Goal: Complete application form

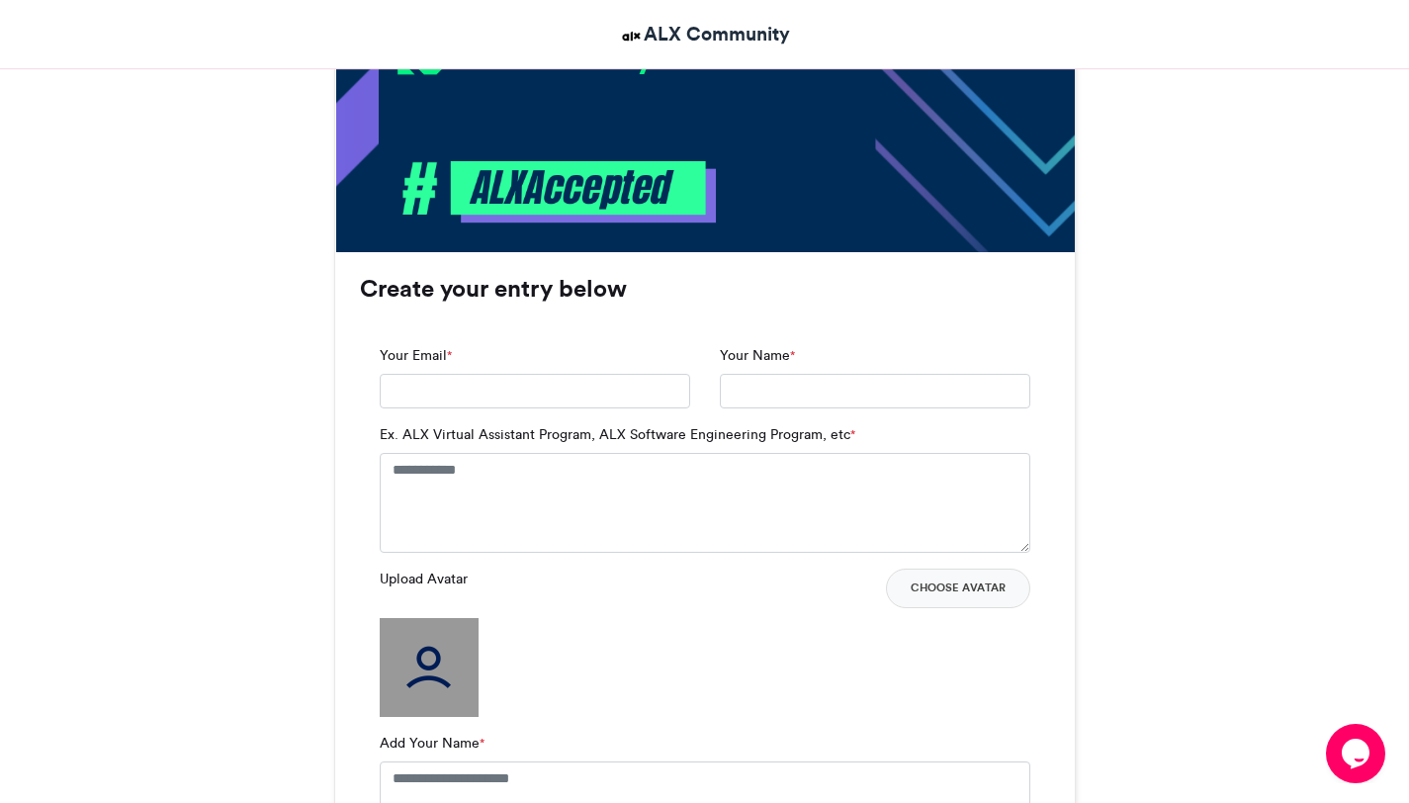
scroll to position [1151, 0]
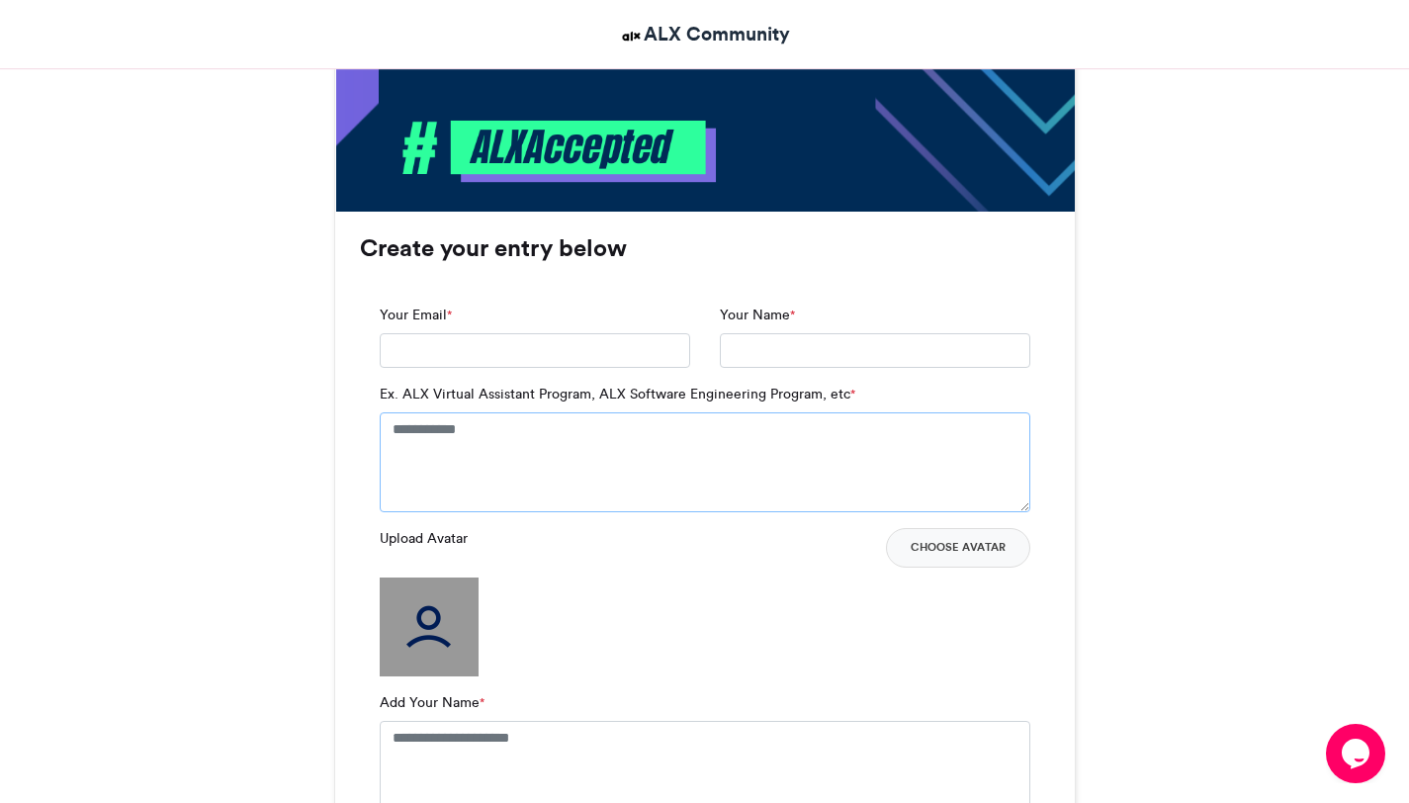
click at [466, 449] on textarea "Ex. ALX Virtual Assistant Program, ALX Software Engineering Program, etc *" at bounding box center [705, 461] width 651 height 99
click at [425, 645] on img at bounding box center [429, 627] width 99 height 99
click at [954, 540] on button "Choose Avatar" at bounding box center [958, 548] width 144 height 40
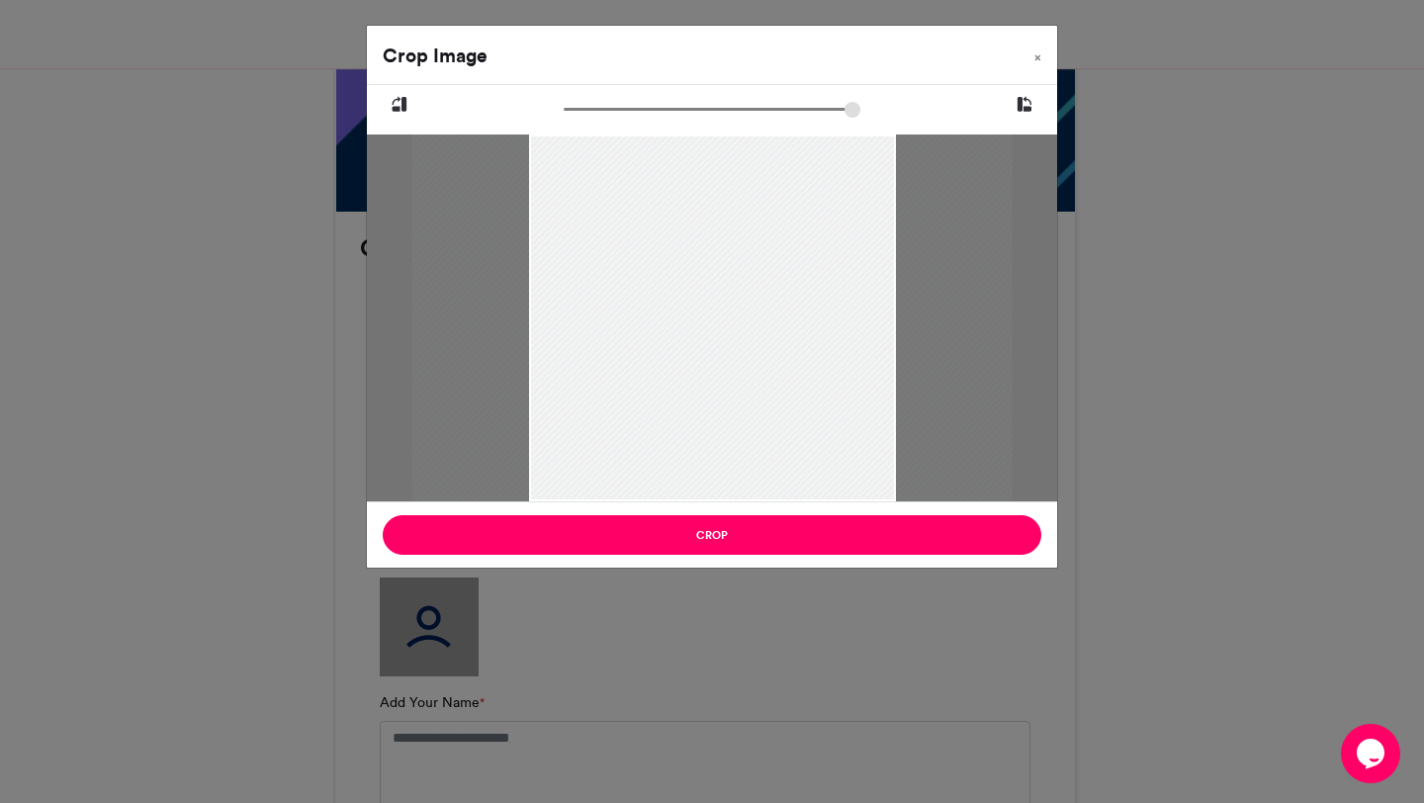
drag, startPoint x: 573, startPoint y: 111, endPoint x: 582, endPoint y: 113, distance: 10.1
click at [582, 113] on input "zoom" at bounding box center [712, 109] width 297 height 19
drag, startPoint x: 760, startPoint y: 284, endPoint x: 544, endPoint y: 246, distance: 218.8
click at [544, 246] on div at bounding box center [637, 274] width 533 height 667
drag, startPoint x: 582, startPoint y: 117, endPoint x: 559, endPoint y: 114, distance: 23.9
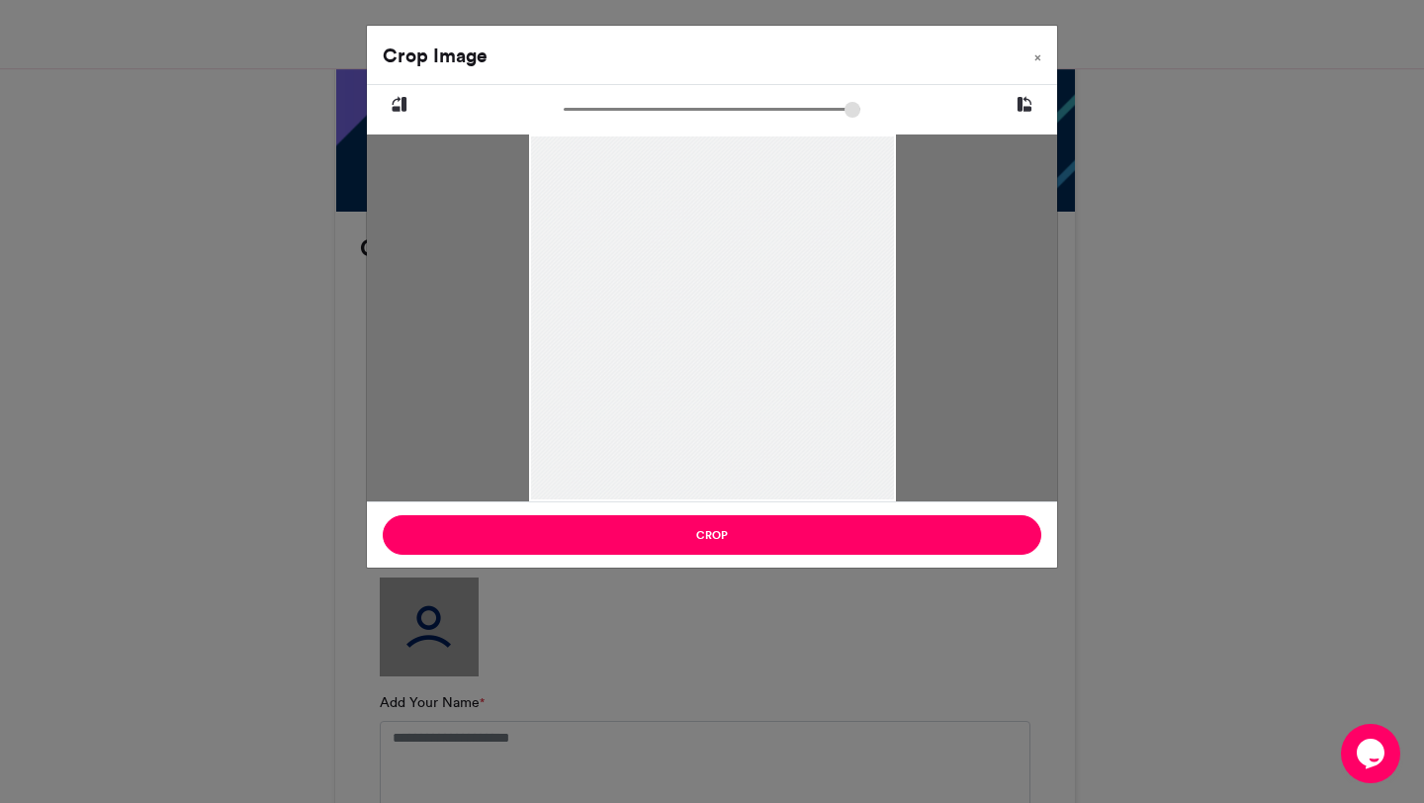
click at [564, 114] on input "zoom" at bounding box center [712, 109] width 297 height 19
drag, startPoint x: 567, startPoint y: 112, endPoint x: 583, endPoint y: 114, distance: 16.9
click at [583, 114] on input "zoom" at bounding box center [712, 109] width 297 height 19
drag, startPoint x: 759, startPoint y: 230, endPoint x: 601, endPoint y: 241, distance: 157.6
click at [601, 241] on div at bounding box center [625, 291] width 551 height 688
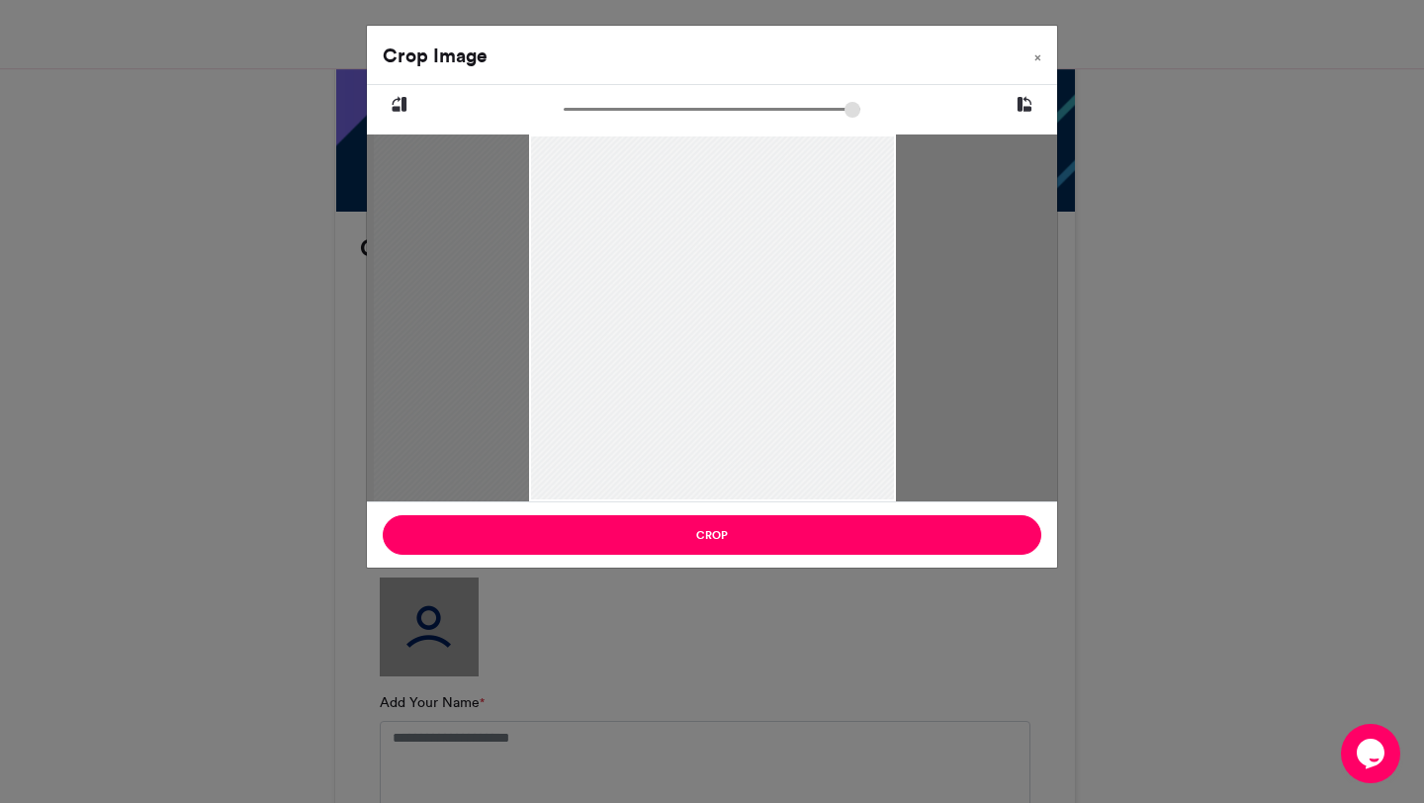
click at [582, 116] on input "zoom" at bounding box center [712, 109] width 297 height 19
drag, startPoint x: 733, startPoint y: 275, endPoint x: 692, endPoint y: 243, distance: 51.4
click at [711, 276] on div at bounding box center [635, 284] width 522 height 653
drag, startPoint x: 582, startPoint y: 107, endPoint x: 591, endPoint y: 140, distance: 34.8
type input "******"
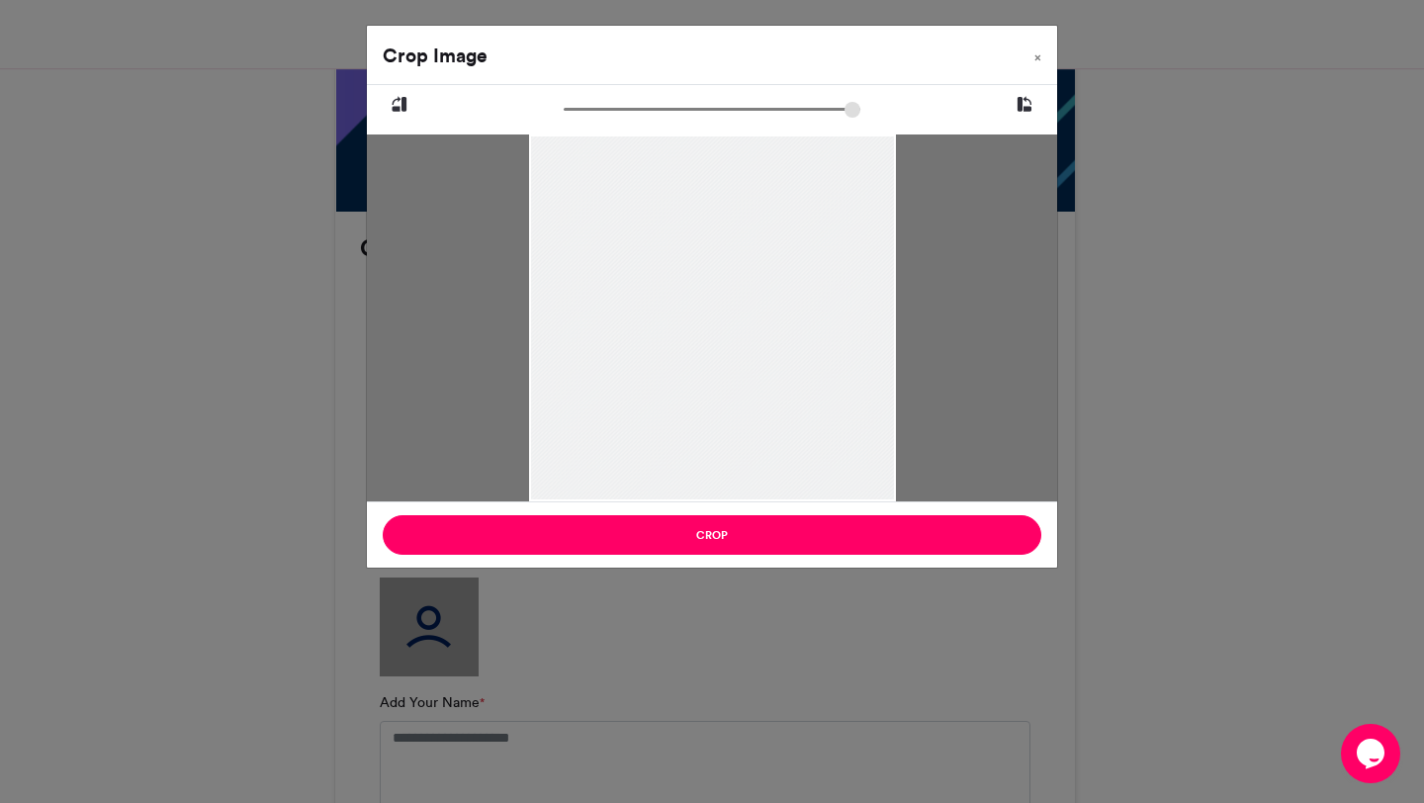
click at [564, 107] on input "zoom" at bounding box center [712, 109] width 297 height 19
drag, startPoint x: 760, startPoint y: 257, endPoint x: 737, endPoint y: 493, distance: 236.5
click at [744, 235] on div at bounding box center [711, 274] width 367 height 459
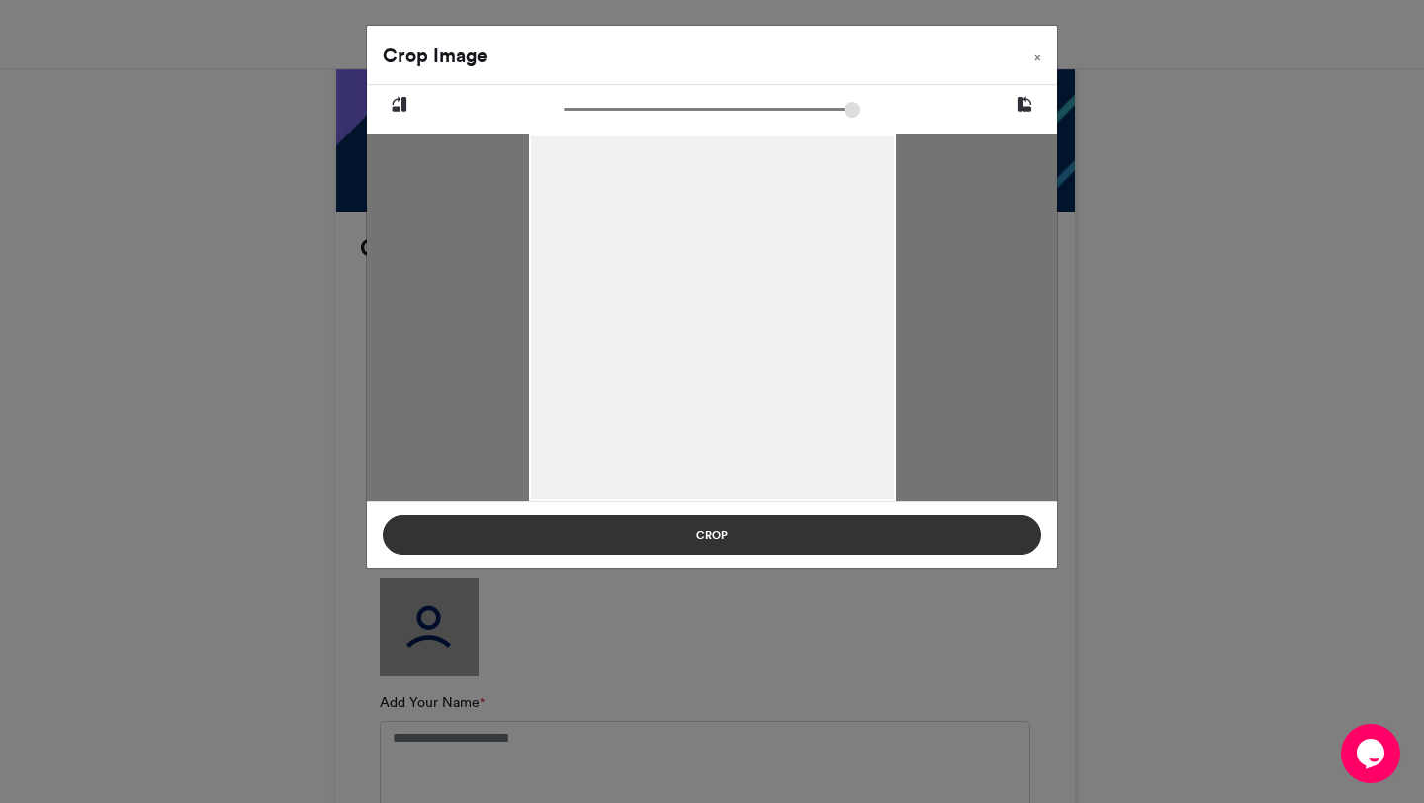
click at [759, 528] on button "Crop" at bounding box center [712, 535] width 659 height 40
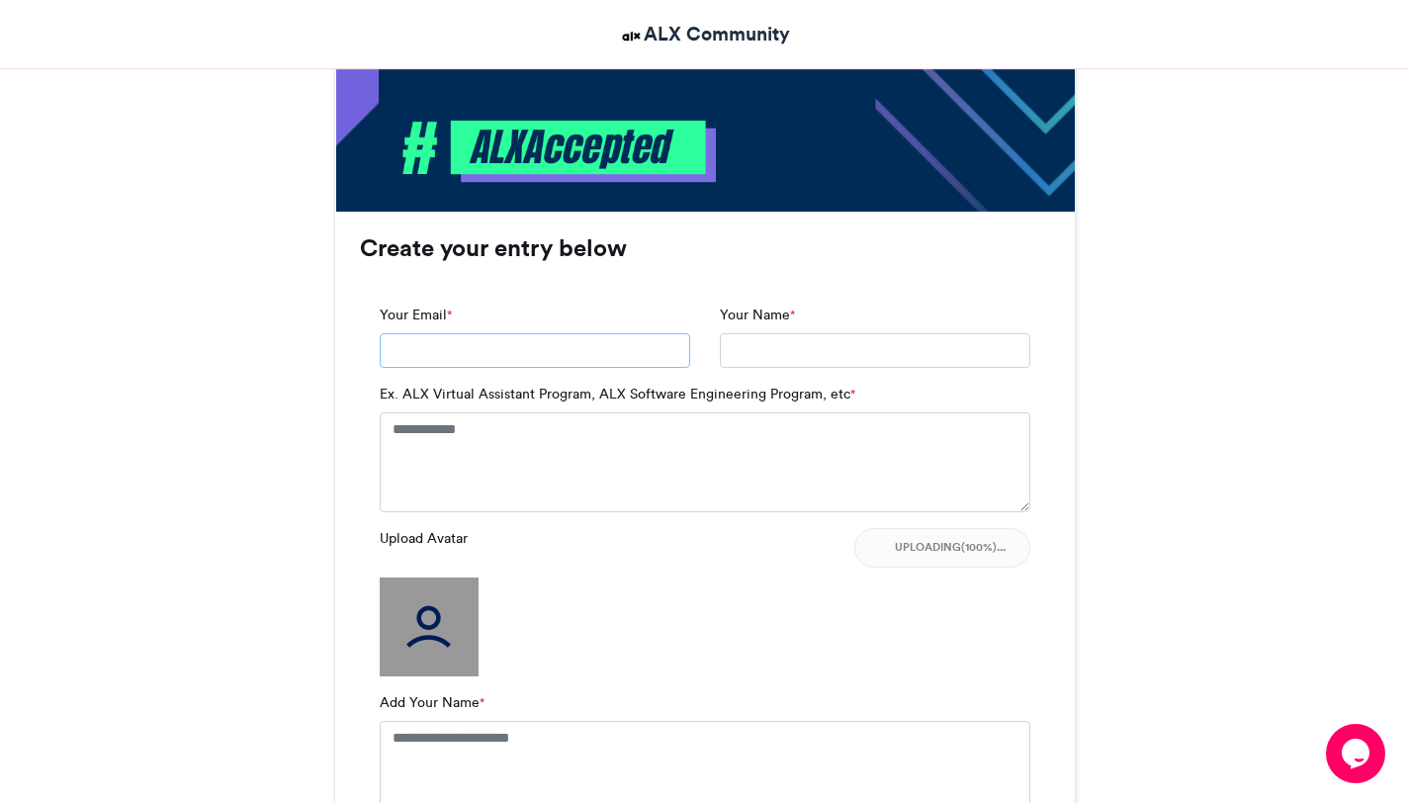
click at [456, 358] on input "Your Email *" at bounding box center [535, 351] width 311 height 36
type input "**********"
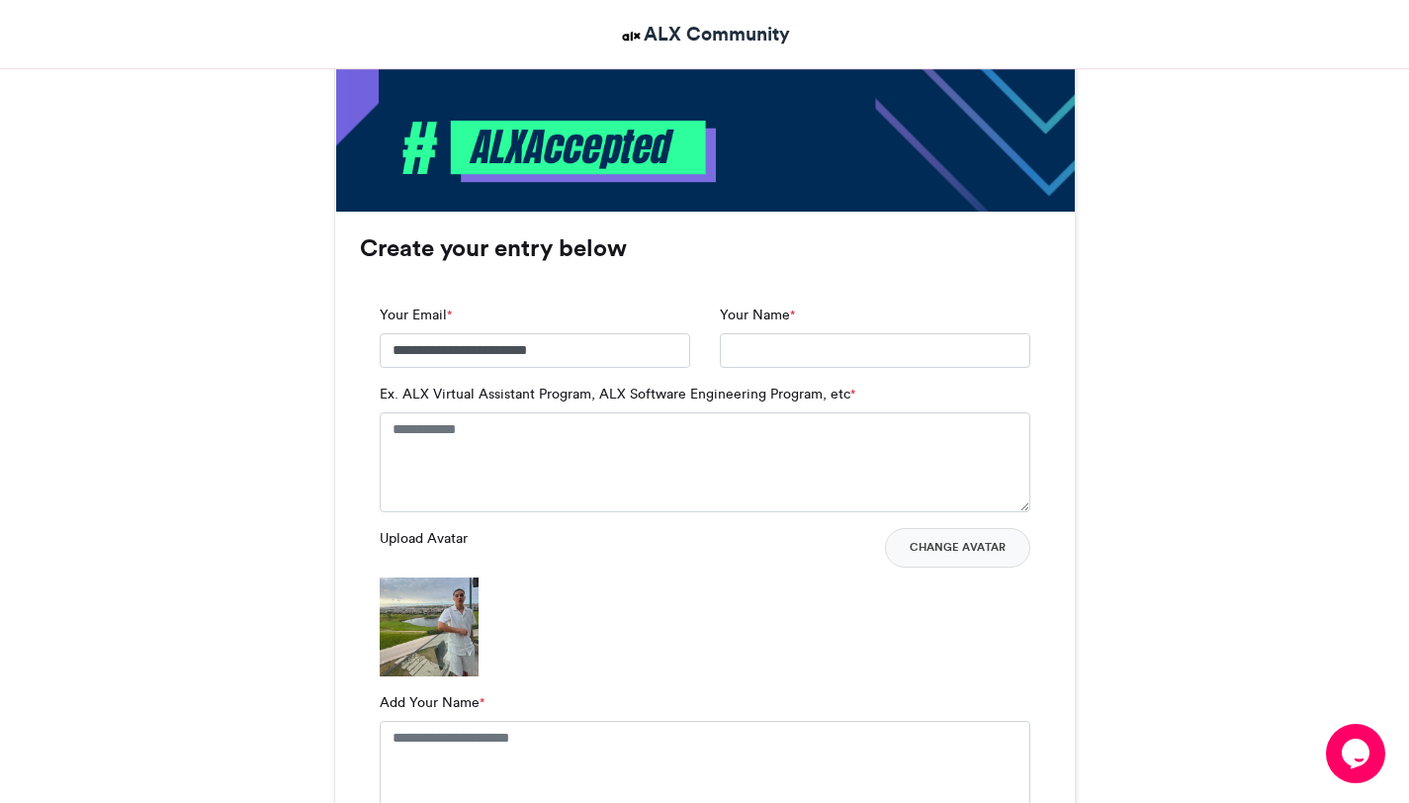
click at [806, 374] on div "Your Name *" at bounding box center [875, 345] width 340 height 80
click at [805, 356] on input "Your Name *" at bounding box center [875, 351] width 311 height 36
type input "**********"
click at [750, 437] on textarea "Ex. ALX Virtual Assistant Program, ALX Software Engineering Program, etc *" at bounding box center [705, 461] width 651 height 99
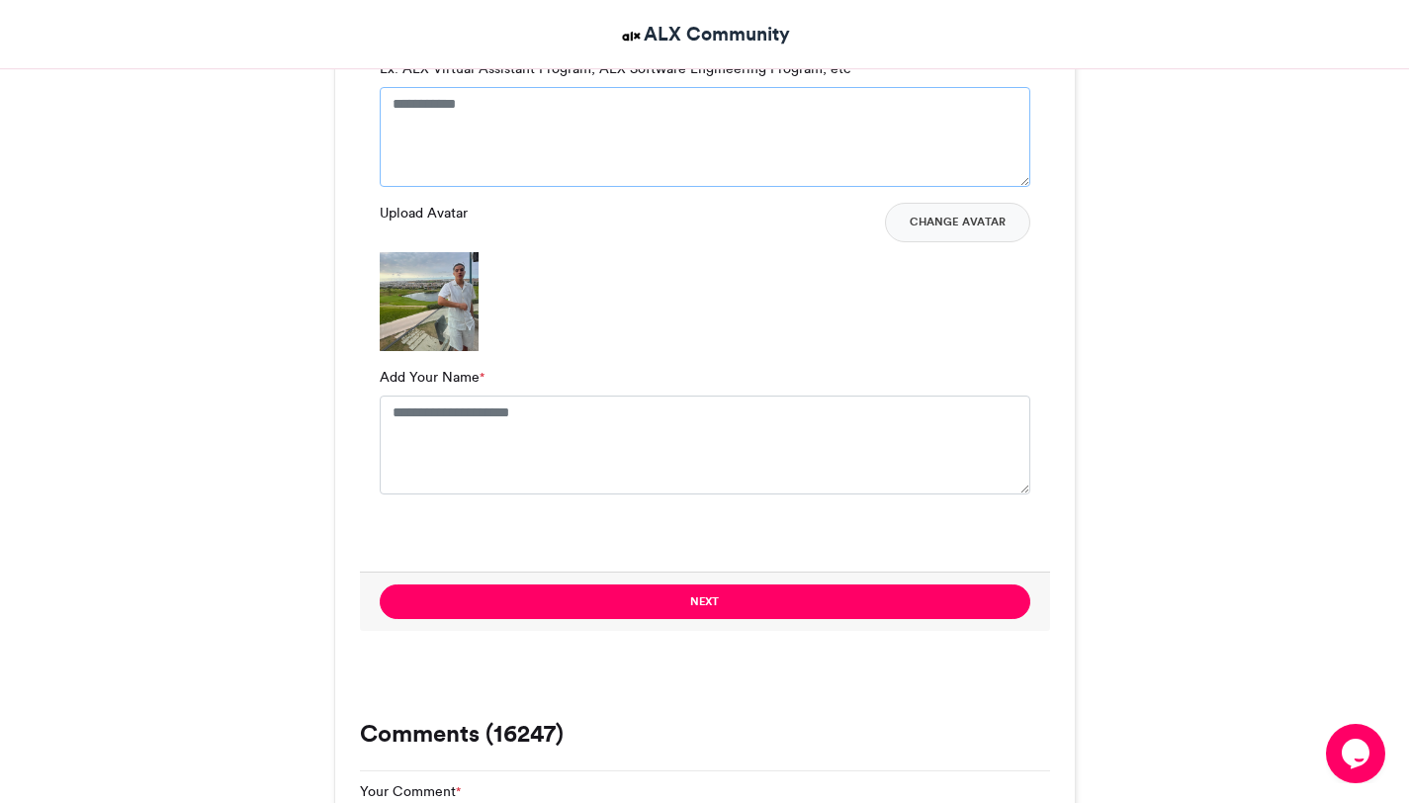
scroll to position [1468, 0]
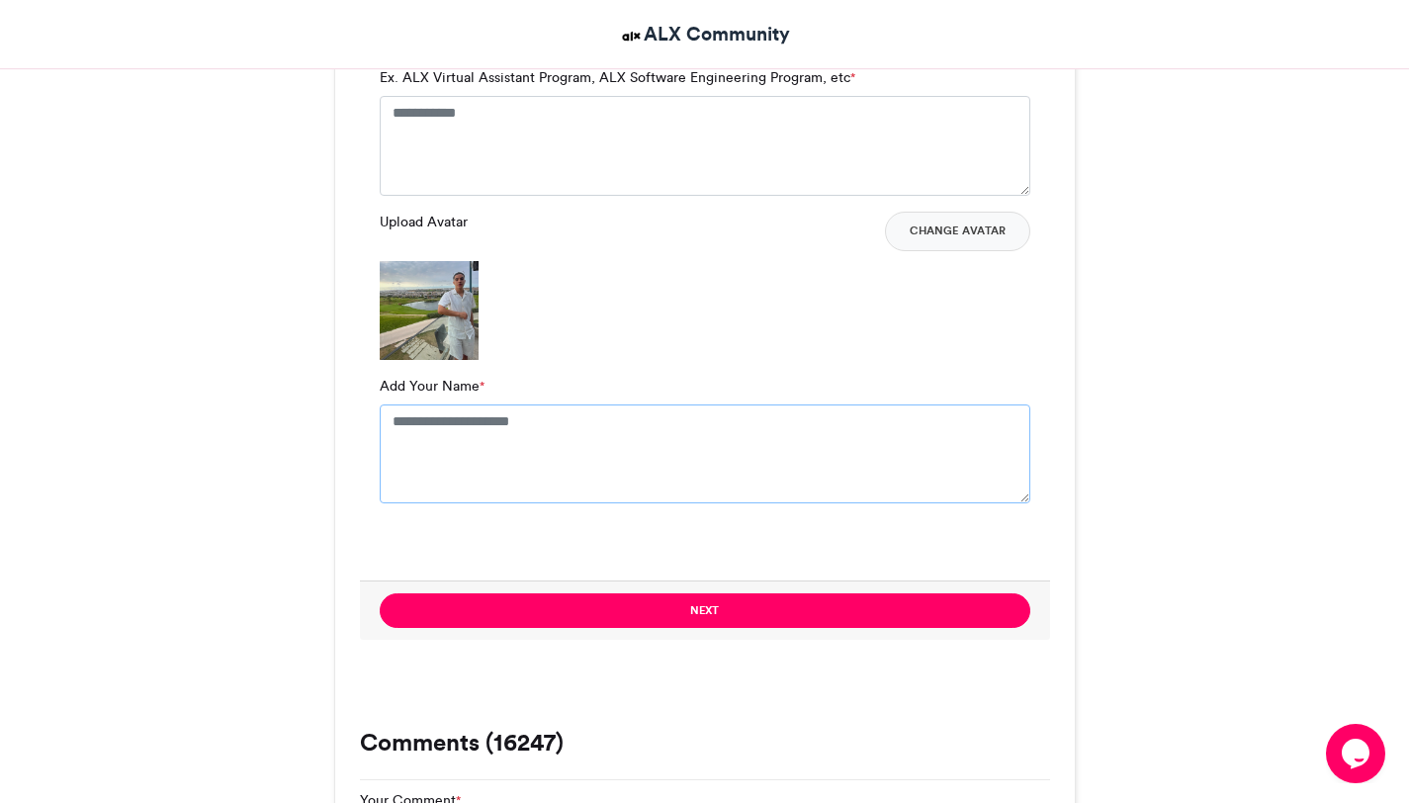
click at [521, 424] on textarea "Add Your Name *" at bounding box center [705, 453] width 651 height 99
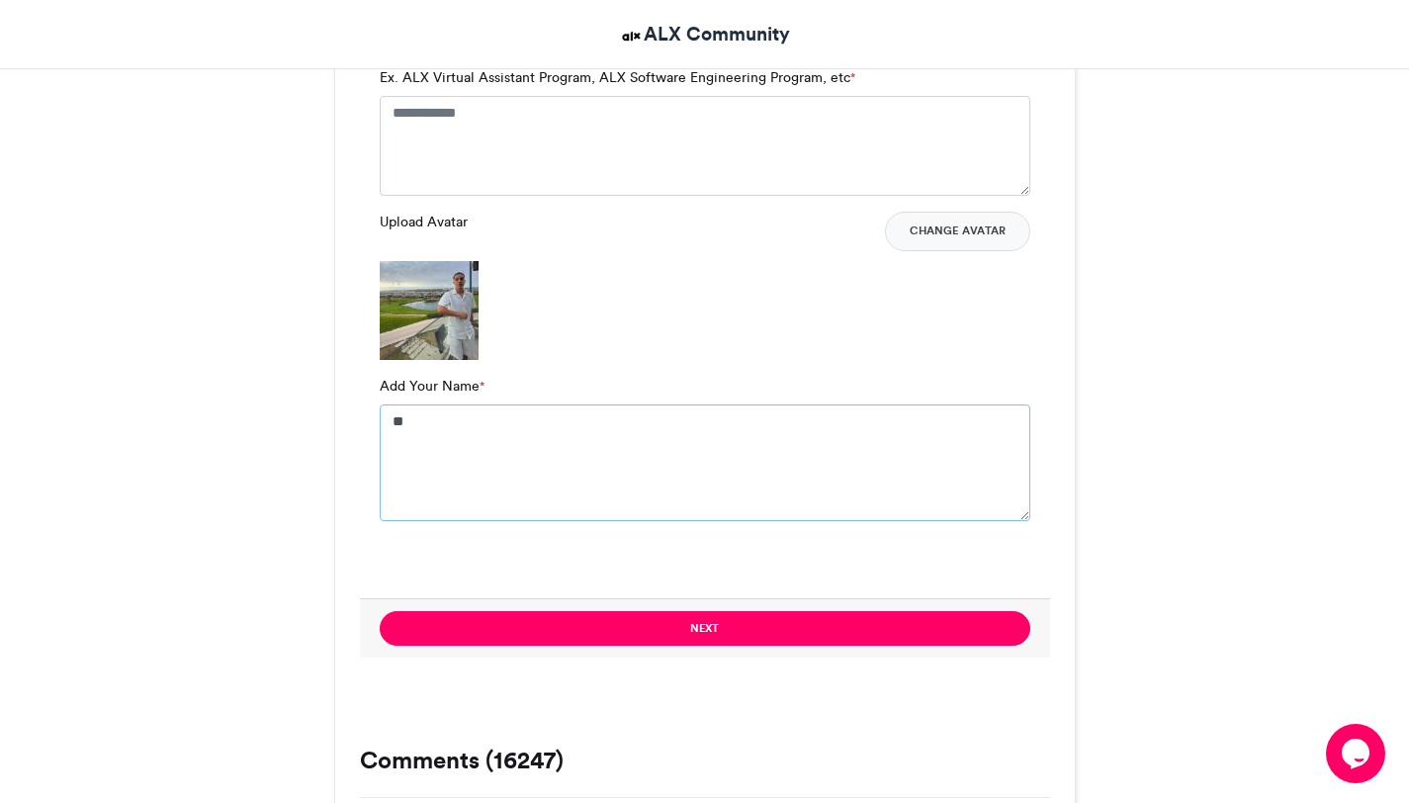
type textarea "*"
type textarea "**********"
click at [659, 267] on div "Upload Avatar Change Avatar" at bounding box center [705, 286] width 651 height 148
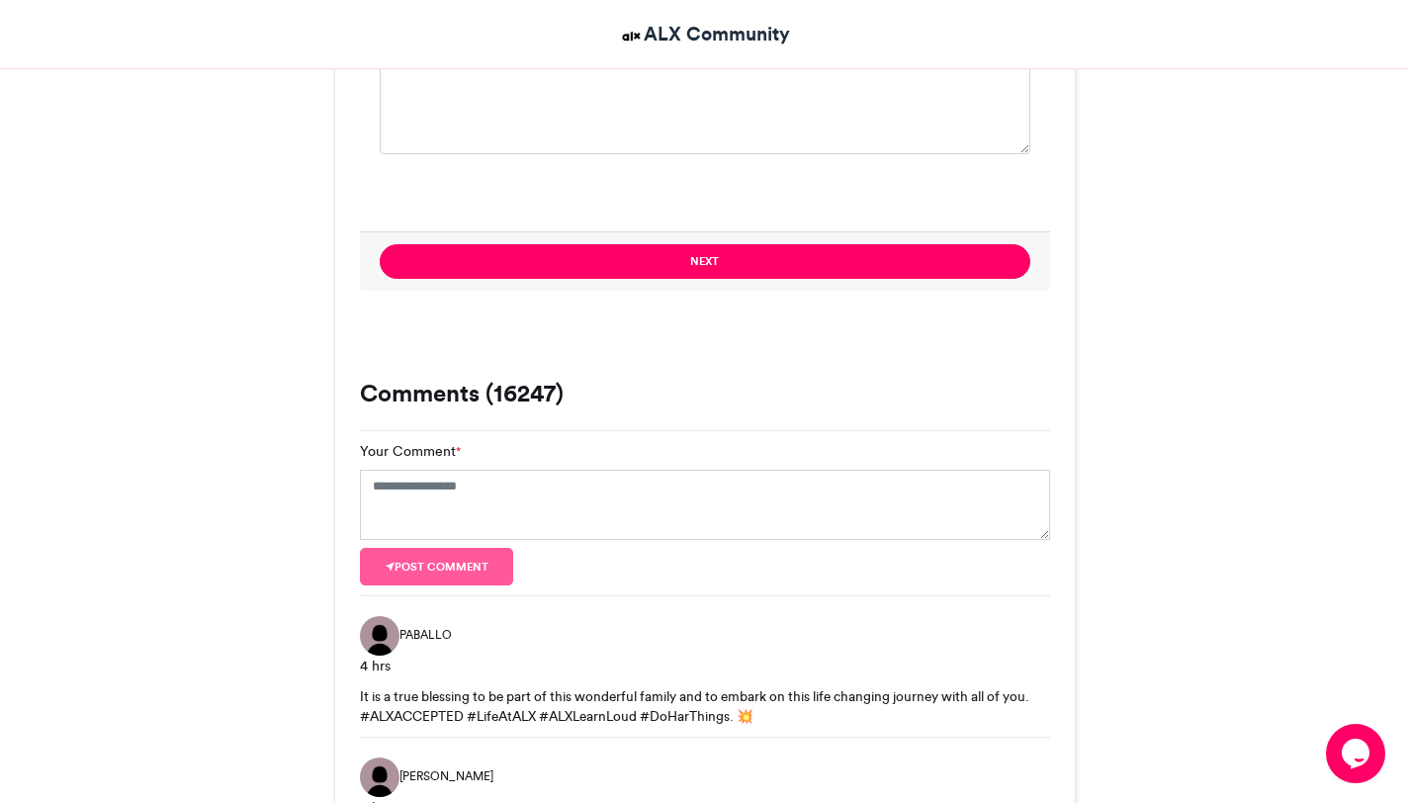
scroll to position [1716, 0]
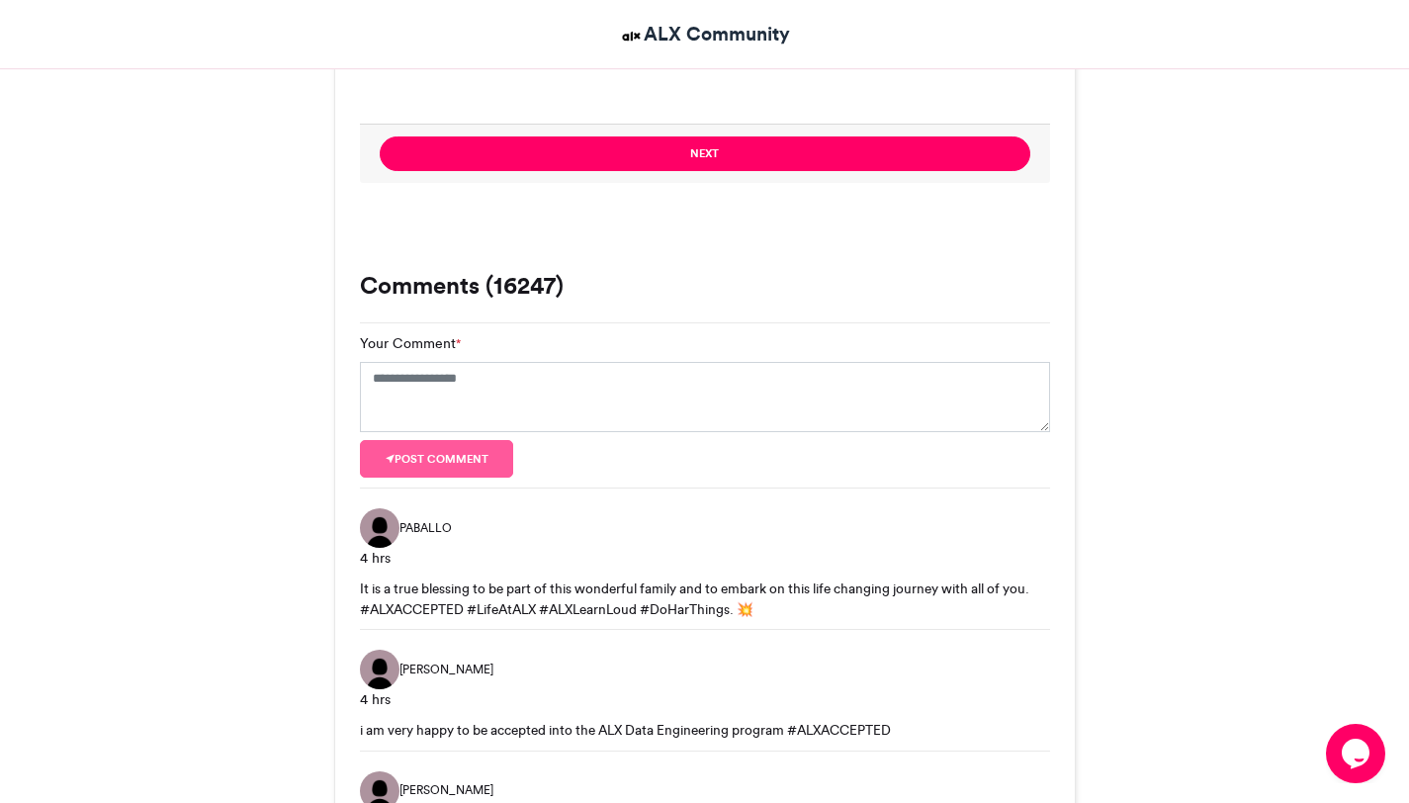
scroll to position [2381, 0]
